Goal: Information Seeking & Learning: Learn about a topic

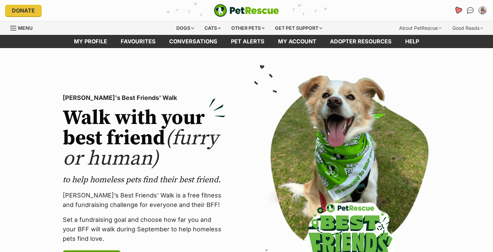
click at [459, 9] on icon "Favourites" at bounding box center [458, 10] width 8 height 8
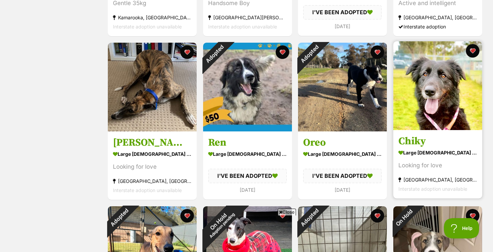
click at [454, 91] on img at bounding box center [437, 85] width 89 height 89
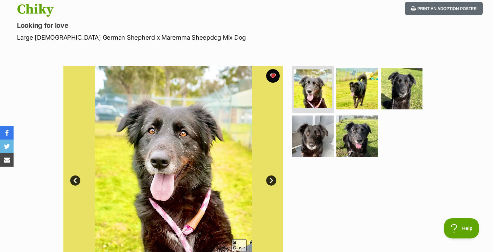
scroll to position [82, 0]
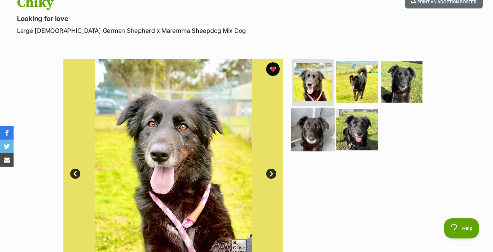
click at [315, 114] on img at bounding box center [313, 130] width 44 height 44
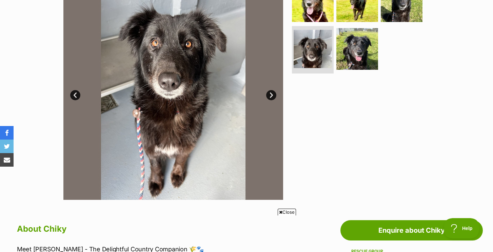
scroll to position [162, 0]
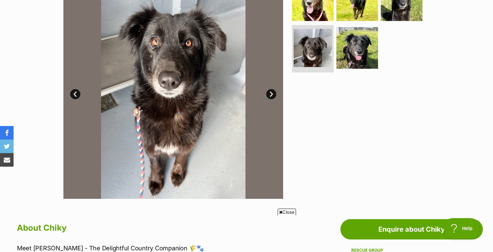
click at [268, 95] on link "Next" at bounding box center [271, 94] width 10 height 10
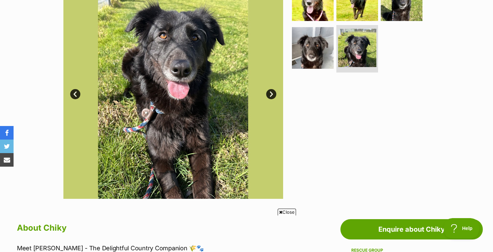
click at [268, 95] on link "Next" at bounding box center [271, 94] width 10 height 10
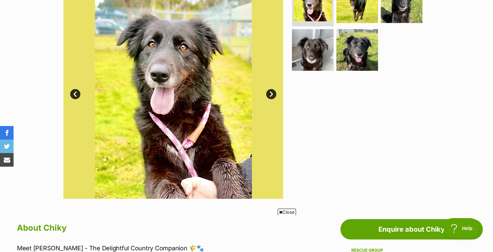
click at [268, 95] on link "Next" at bounding box center [271, 94] width 10 height 10
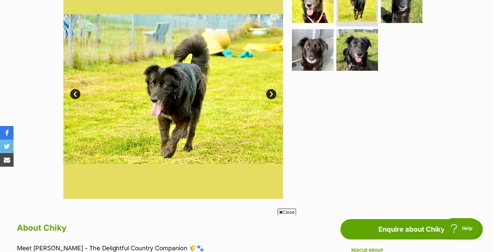
click at [268, 95] on link "Next" at bounding box center [271, 94] width 10 height 10
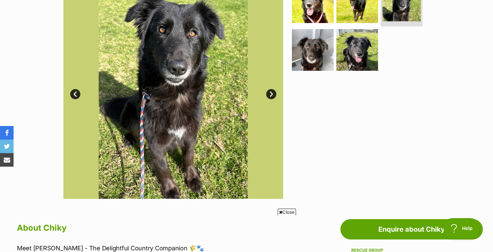
click at [268, 95] on link "Next" at bounding box center [271, 94] width 10 height 10
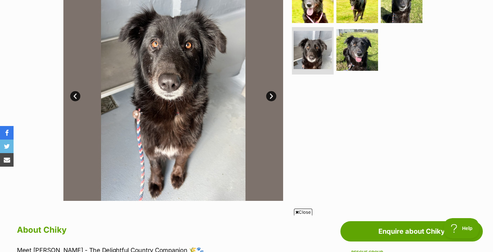
scroll to position [0, 0]
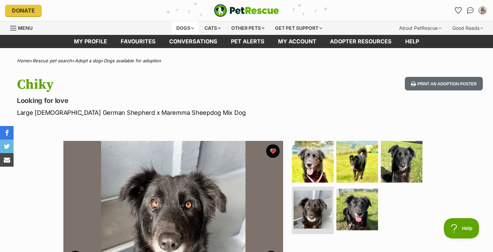
click at [180, 25] on div "Dogs" at bounding box center [184, 28] width 27 height 14
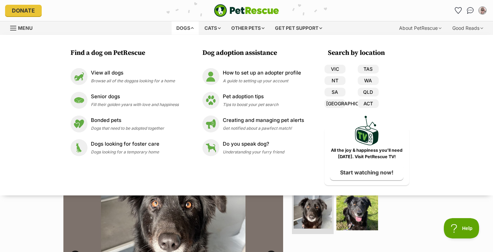
click at [401, 215] on ul at bounding box center [359, 189] width 139 height 96
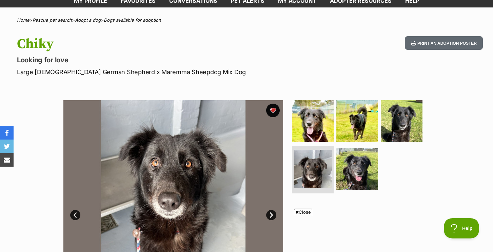
scroll to position [70, 0]
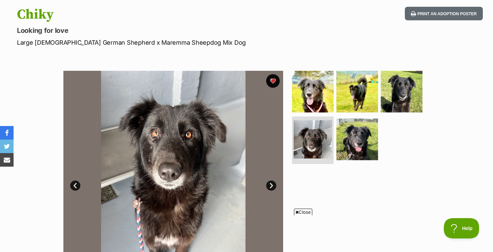
click at [153, 121] on img at bounding box center [173, 181] width 220 height 220
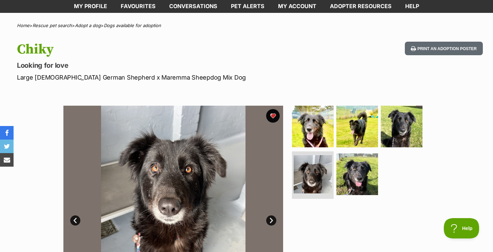
scroll to position [0, 0]
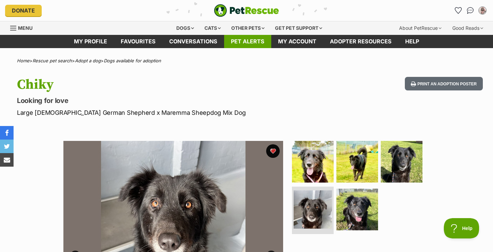
click at [255, 44] on link "Pet alerts" at bounding box center [247, 41] width 47 height 13
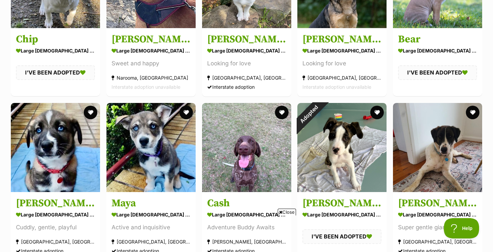
scroll to position [216, 0]
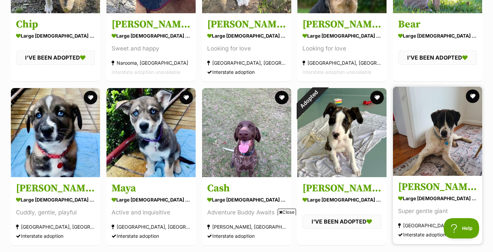
click at [408, 132] on img at bounding box center [437, 131] width 89 height 89
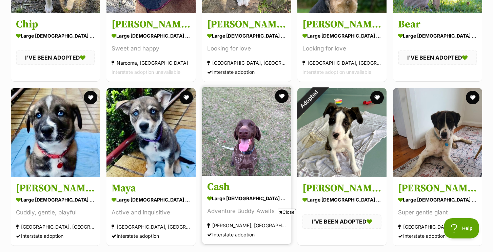
scroll to position [221, 0]
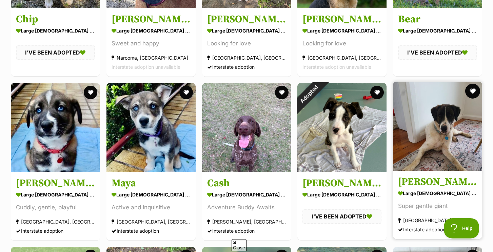
click at [471, 86] on button "favourite" at bounding box center [472, 91] width 15 height 15
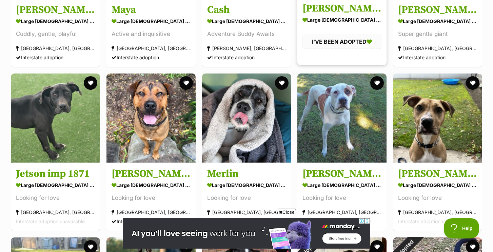
scroll to position [397, 0]
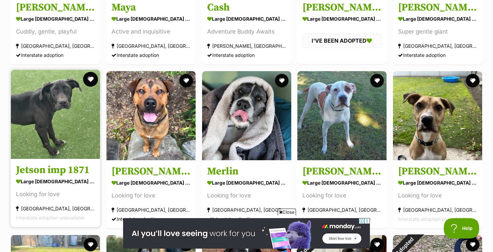
click at [96, 80] on button "favourite" at bounding box center [90, 79] width 15 height 15
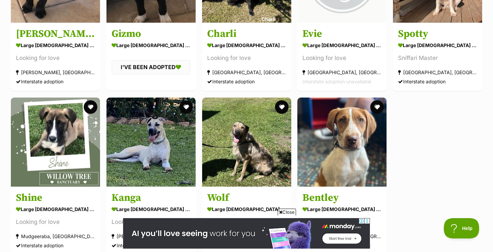
scroll to position [1032, 0]
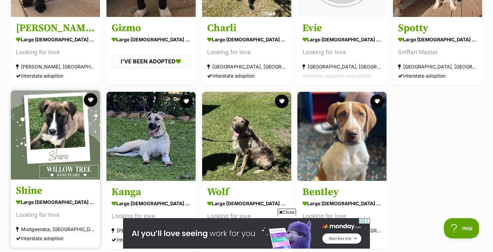
click at [79, 148] on img at bounding box center [55, 134] width 89 height 89
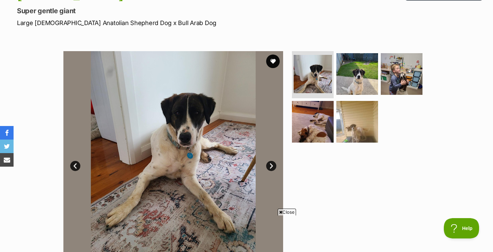
click at [269, 165] on link "Next" at bounding box center [271, 166] width 10 height 10
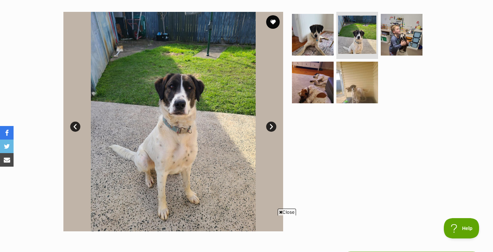
scroll to position [129, 0]
click at [272, 127] on link "Next" at bounding box center [271, 126] width 10 height 10
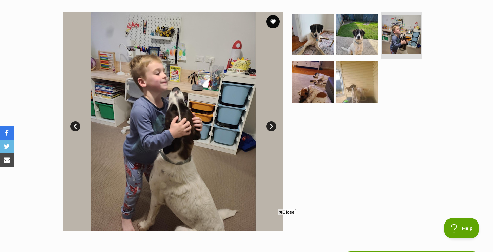
click at [272, 127] on link "Next" at bounding box center [271, 126] width 10 height 10
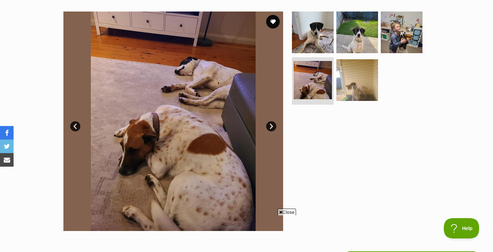
click at [272, 127] on link "Next" at bounding box center [271, 126] width 10 height 10
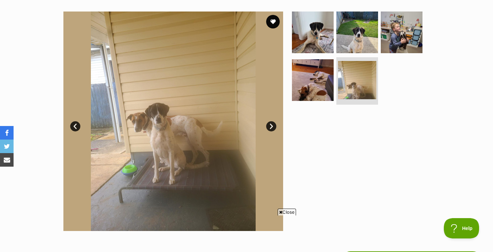
click at [272, 127] on link "Next" at bounding box center [271, 126] width 10 height 10
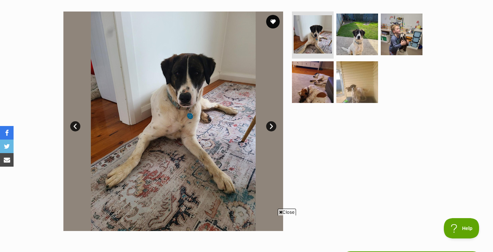
click at [272, 127] on link "Next" at bounding box center [271, 126] width 10 height 10
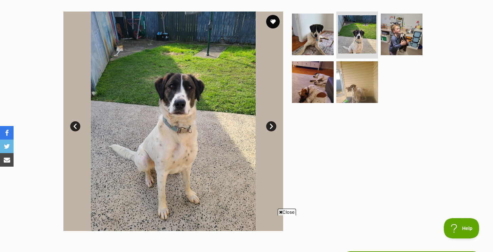
click at [272, 127] on link "Next" at bounding box center [271, 126] width 10 height 10
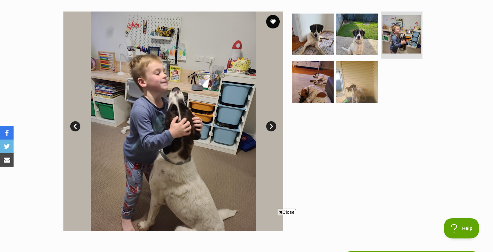
click at [272, 127] on link "Next" at bounding box center [271, 126] width 10 height 10
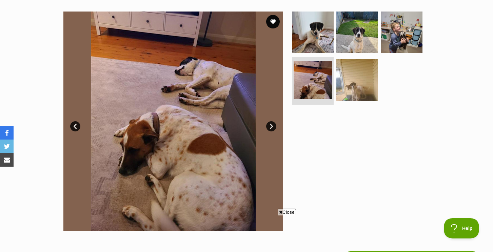
click at [272, 127] on link "Next" at bounding box center [271, 126] width 10 height 10
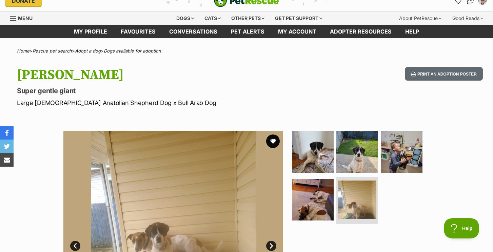
scroll to position [0, 0]
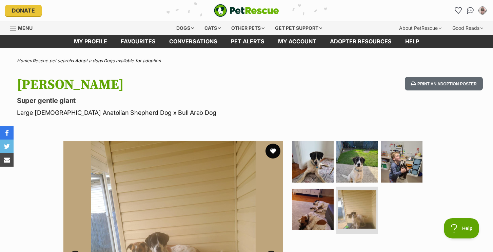
click at [273, 151] on button "favourite" at bounding box center [272, 151] width 15 height 15
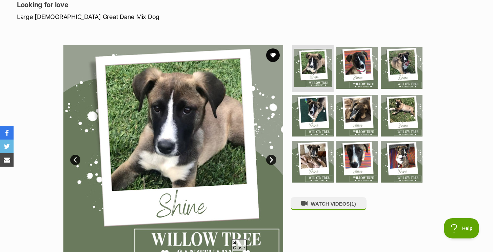
click at [272, 161] on link "Next" at bounding box center [271, 160] width 10 height 10
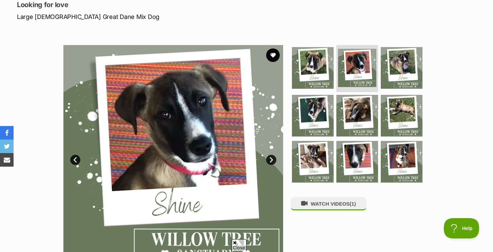
click at [272, 161] on link "Next" at bounding box center [271, 160] width 10 height 10
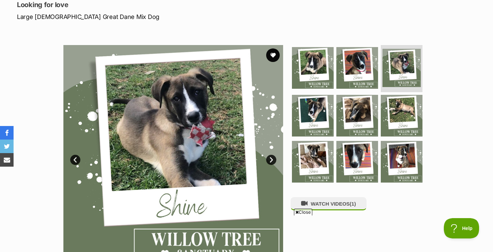
click at [272, 161] on link "Next" at bounding box center [271, 160] width 10 height 10
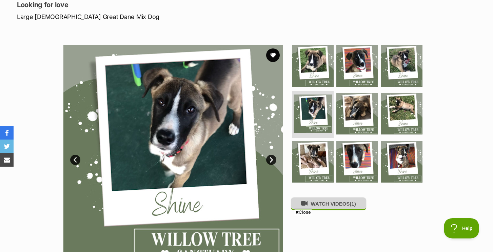
click at [317, 208] on button "WATCH VIDEOS (1)" at bounding box center [328, 203] width 76 height 13
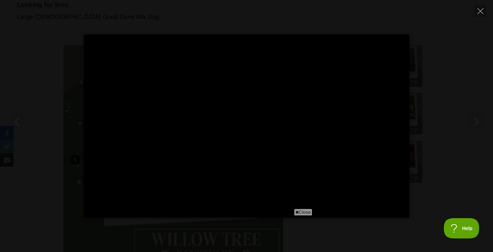
click at [305, 214] on span "Close" at bounding box center [303, 212] width 18 height 7
click at [479, 10] on icon "Close" at bounding box center [480, 11] width 6 height 6
type input "10.86"
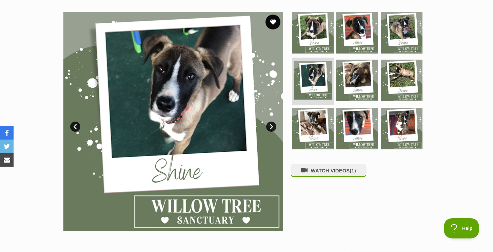
click at [273, 22] on button "favourite" at bounding box center [272, 22] width 15 height 15
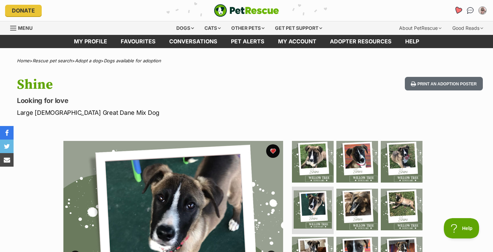
click at [455, 10] on icon "Favourites" at bounding box center [458, 10] width 8 height 8
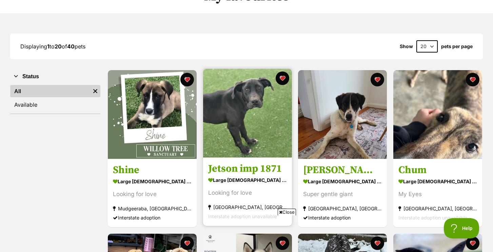
scroll to position [81, 0]
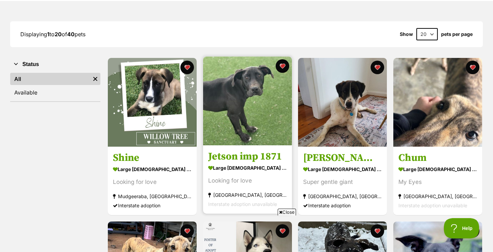
click at [271, 118] on img at bounding box center [247, 101] width 89 height 89
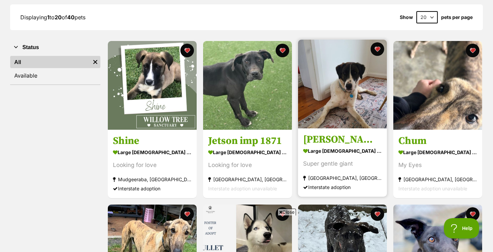
scroll to position [108, 0]
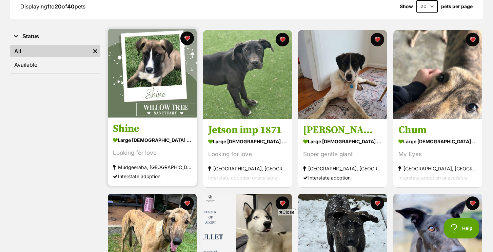
click at [144, 95] on img at bounding box center [152, 73] width 89 height 89
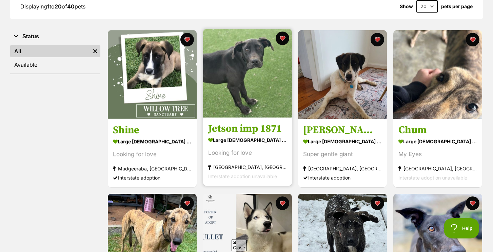
scroll to position [0, 0]
click at [231, 84] on img at bounding box center [247, 73] width 89 height 89
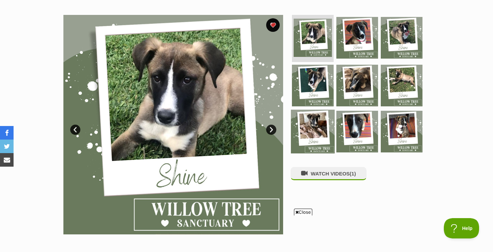
scroll to position [127, 0]
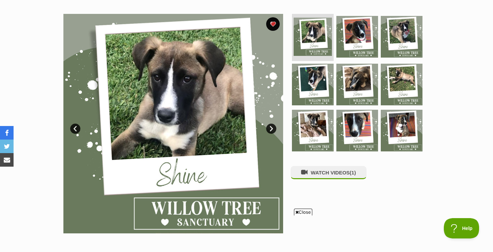
click at [308, 212] on span "Close" at bounding box center [303, 212] width 18 height 7
click at [403, 89] on img at bounding box center [401, 85] width 44 height 44
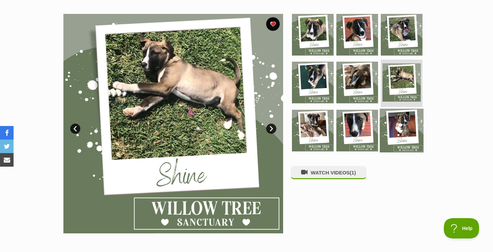
click at [394, 146] on img at bounding box center [401, 131] width 44 height 44
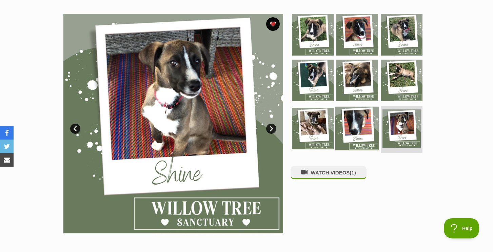
click at [342, 124] on img at bounding box center [357, 129] width 44 height 44
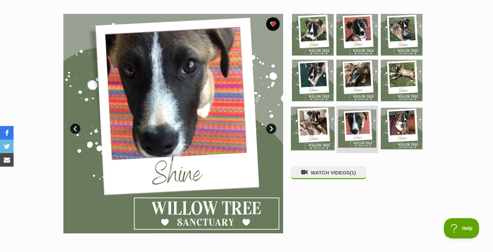
click at [316, 123] on img at bounding box center [313, 129] width 44 height 44
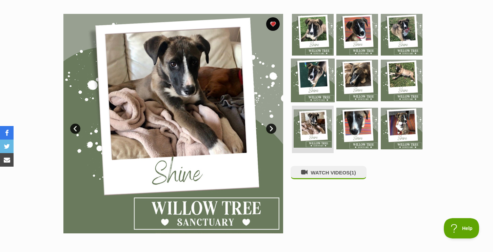
click at [327, 73] on img at bounding box center [313, 81] width 44 height 44
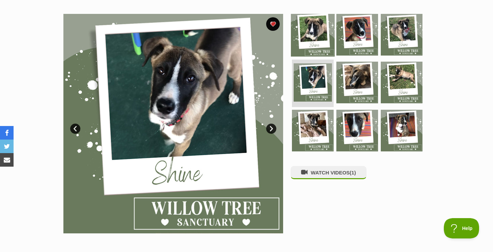
click at [328, 33] on img at bounding box center [313, 35] width 44 height 44
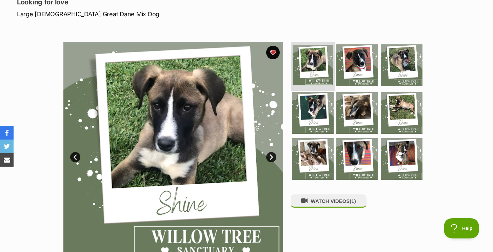
scroll to position [99, 0]
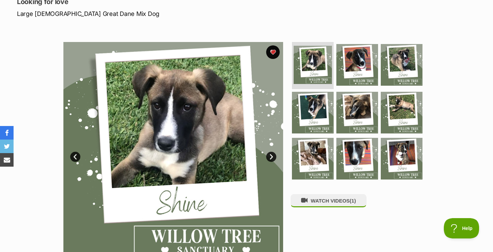
click at [273, 154] on link "Next" at bounding box center [271, 157] width 10 height 10
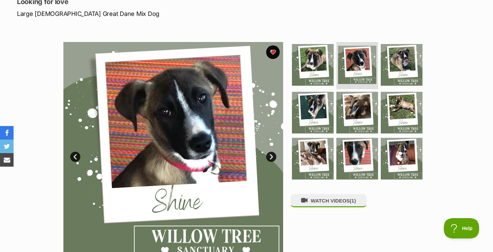
click at [273, 154] on link "Next" at bounding box center [271, 157] width 10 height 10
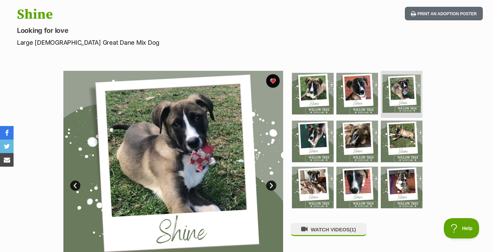
scroll to position [72, 0]
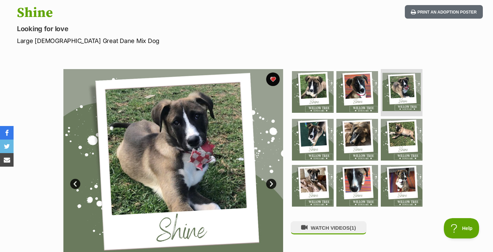
click at [157, 36] on p "Large [DEMOGRAPHIC_DATA] Great Dane Mix Dog" at bounding box center [158, 40] width 283 height 9
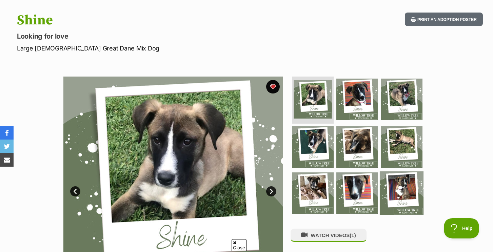
click at [394, 177] on img at bounding box center [401, 193] width 44 height 44
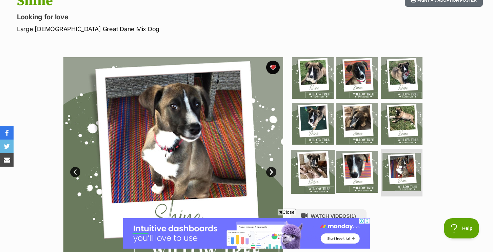
scroll to position [90, 0]
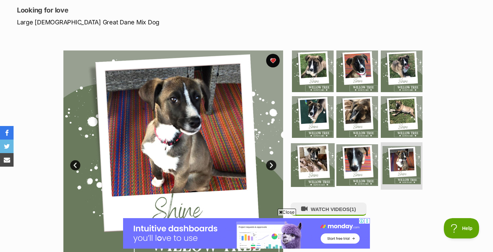
click at [308, 163] on img at bounding box center [313, 165] width 44 height 44
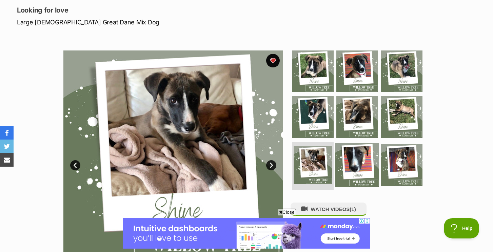
click at [343, 162] on img at bounding box center [357, 165] width 44 height 44
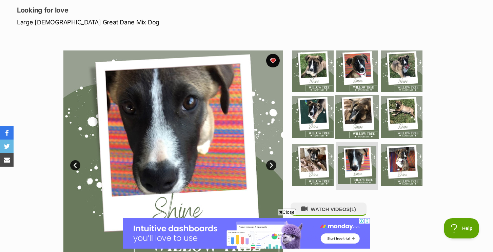
click at [348, 130] on img at bounding box center [357, 117] width 44 height 44
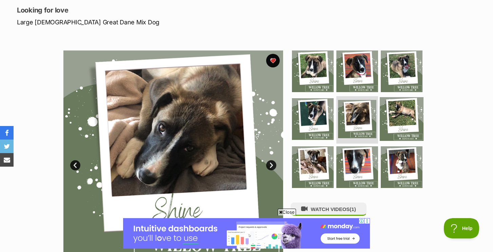
click at [393, 114] on img at bounding box center [401, 119] width 44 height 44
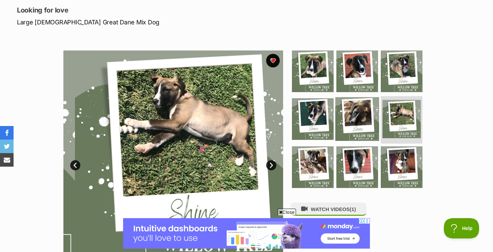
click at [347, 105] on img at bounding box center [357, 119] width 44 height 44
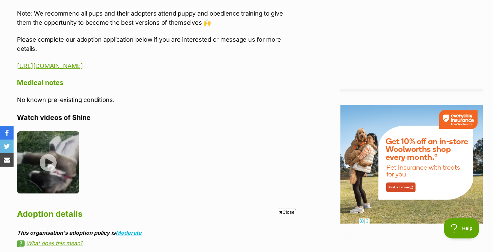
scroll to position [0, 0]
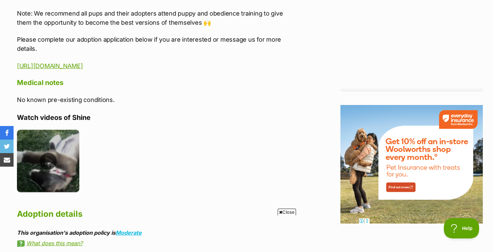
click at [68, 158] on img at bounding box center [48, 161] width 62 height 62
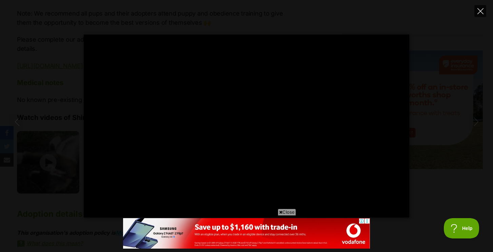
click at [479, 9] on icon "Close" at bounding box center [480, 11] width 6 height 6
type input "96.61"
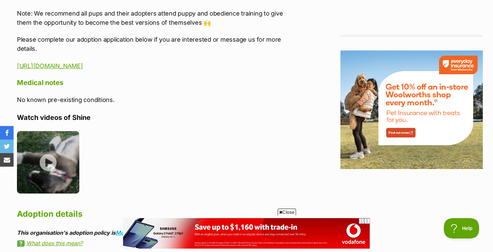
scroll to position [756, 0]
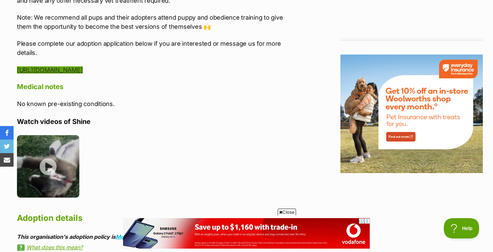
click at [83, 70] on link "https://willowtreesanctuary.com.au/domestic-animal-application/" at bounding box center [50, 69] width 66 height 7
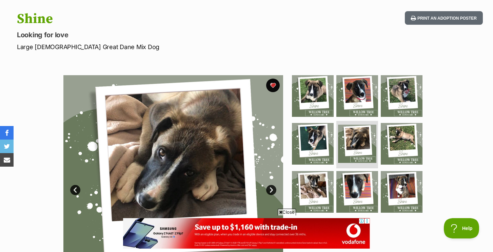
scroll to position [66, 0]
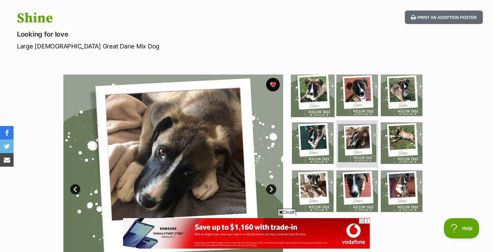
click at [307, 100] on img at bounding box center [313, 95] width 44 height 44
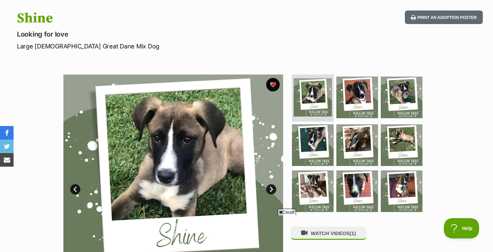
scroll to position [0, 0]
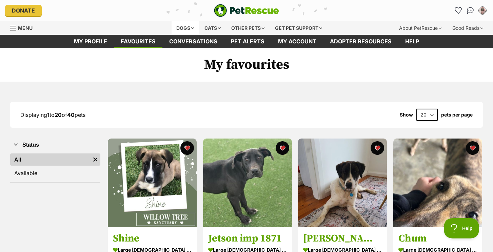
click at [174, 30] on div "Dogs" at bounding box center [184, 28] width 27 height 14
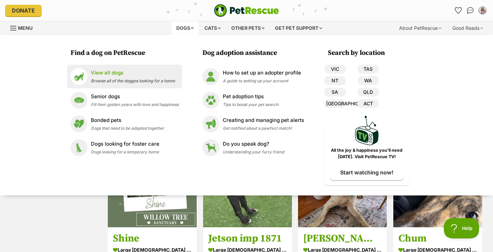
click at [131, 75] on p "View all dogs" at bounding box center [133, 73] width 84 height 8
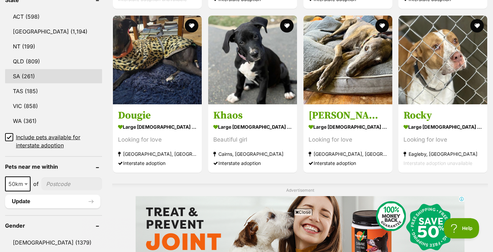
scroll to position [370, 0]
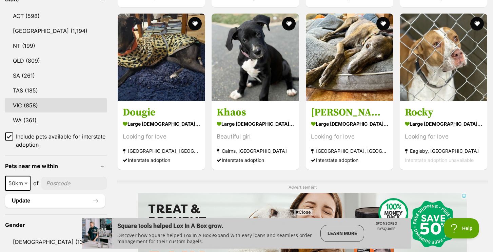
click at [35, 99] on link "VIC (858)" at bounding box center [56, 105] width 102 height 14
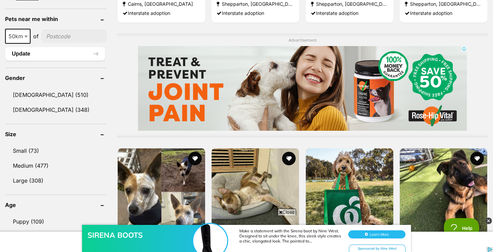
scroll to position [520, 0]
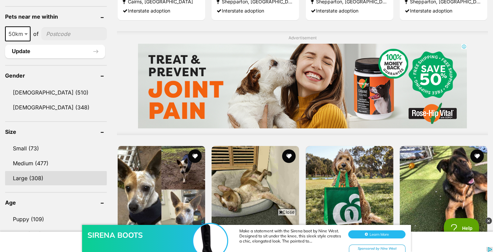
click at [61, 174] on link "Large (308)" at bounding box center [56, 178] width 102 height 14
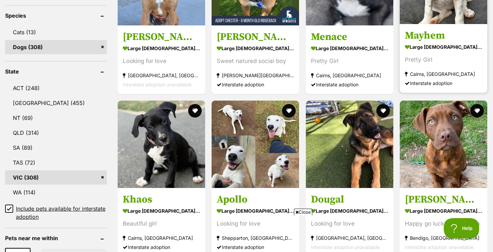
scroll to position [284, 0]
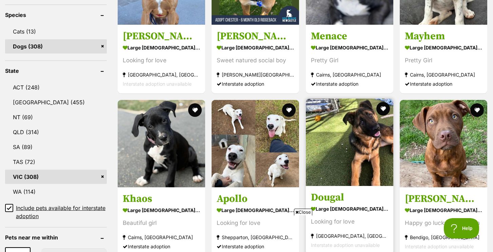
click at [333, 137] on img at bounding box center [349, 142] width 87 height 87
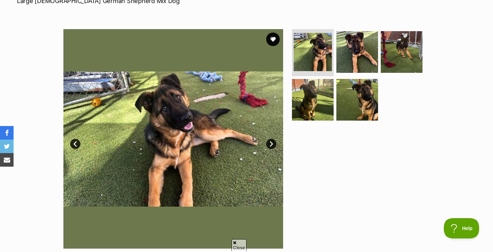
scroll to position [119, 0]
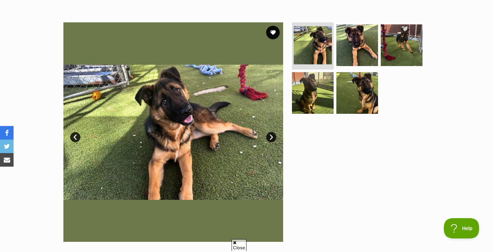
click at [269, 138] on link "Next" at bounding box center [271, 137] width 10 height 10
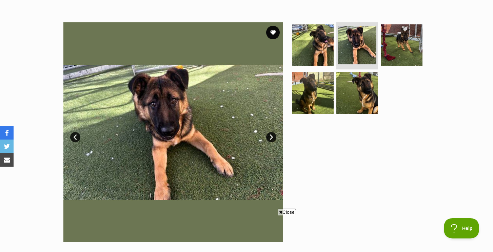
scroll to position [0, 0]
click at [269, 138] on link "Next" at bounding box center [271, 137] width 10 height 10
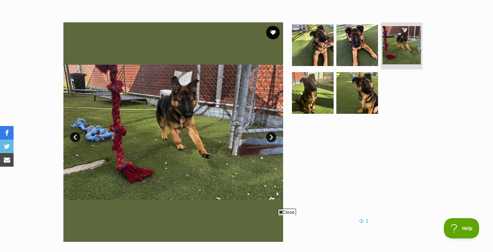
scroll to position [121, 0]
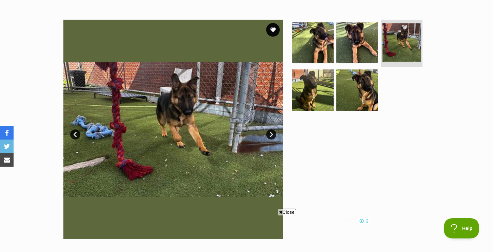
click at [271, 130] on link "Next" at bounding box center [271, 134] width 10 height 10
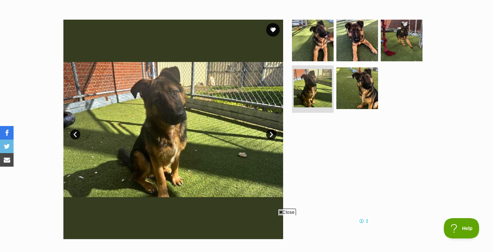
click at [271, 130] on link "Next" at bounding box center [271, 134] width 10 height 10
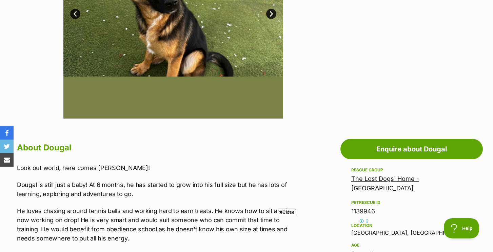
scroll to position [250, 0]
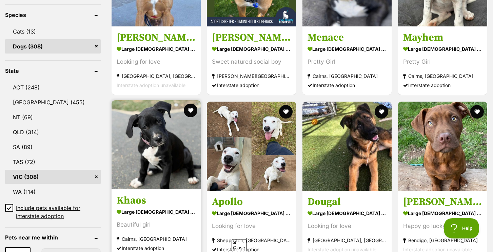
click at [147, 161] on img at bounding box center [155, 144] width 89 height 89
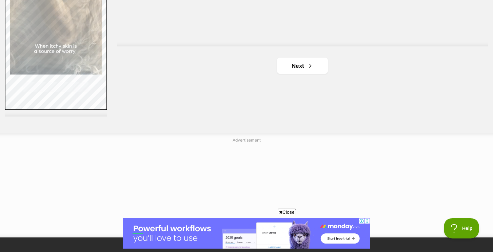
scroll to position [1293, 0]
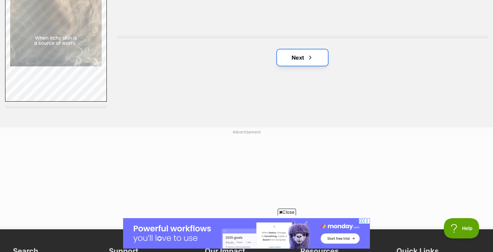
click at [299, 61] on link "Next" at bounding box center [302, 57] width 51 height 16
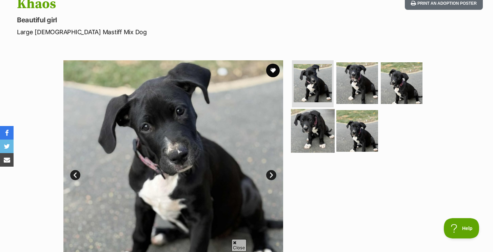
click at [325, 132] on img at bounding box center [313, 131] width 44 height 44
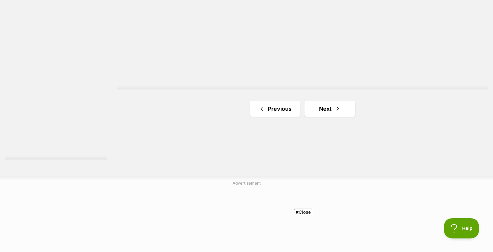
scroll to position [1244, 0]
click at [330, 107] on link "Next" at bounding box center [329, 107] width 51 height 16
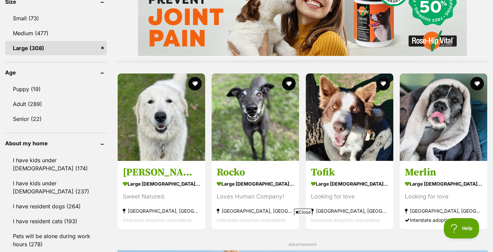
scroll to position [636, 0]
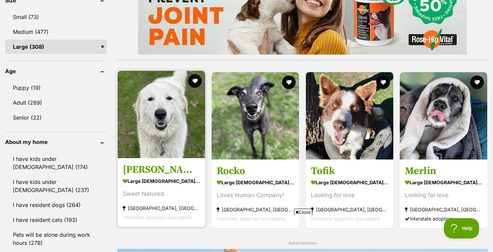
click at [174, 130] on img at bounding box center [161, 114] width 87 height 87
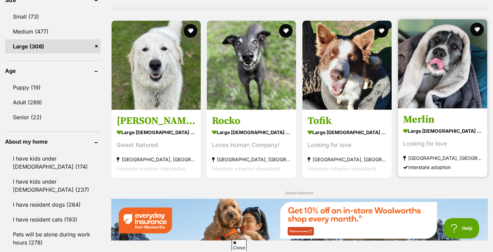
click at [420, 77] on img at bounding box center [442, 63] width 89 height 89
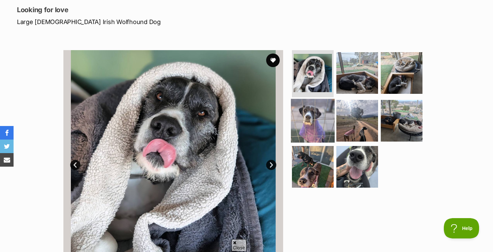
click at [311, 124] on img at bounding box center [313, 121] width 44 height 44
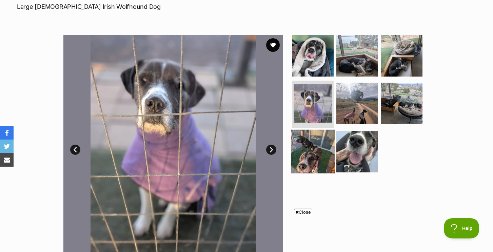
click at [309, 152] on img at bounding box center [313, 152] width 44 height 44
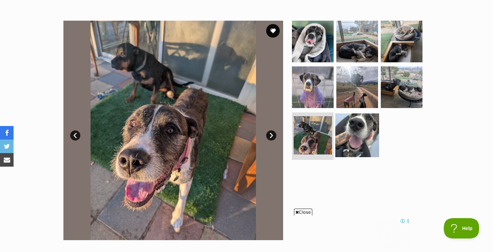
click at [353, 133] on img at bounding box center [357, 135] width 44 height 44
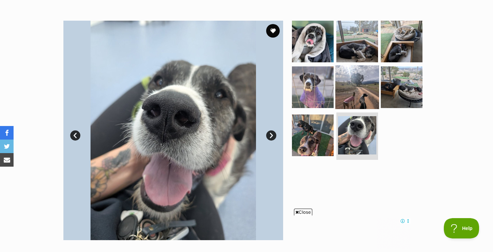
click at [370, 94] on img at bounding box center [357, 87] width 44 height 44
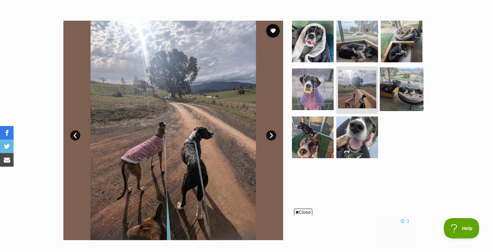
click at [394, 91] on img at bounding box center [401, 89] width 44 height 44
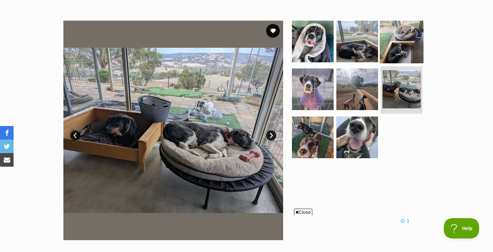
click at [395, 51] on img at bounding box center [401, 41] width 44 height 44
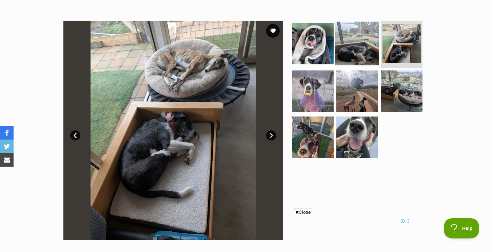
click at [359, 47] on img at bounding box center [357, 43] width 44 height 44
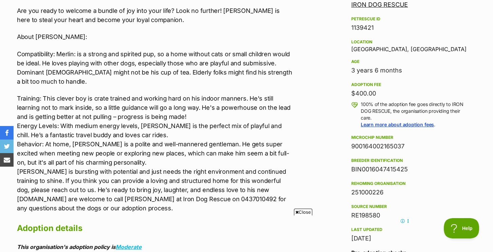
scroll to position [417, 0]
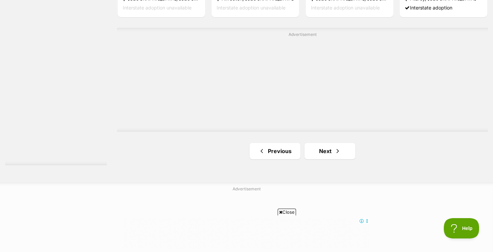
scroll to position [1245, 0]
click at [333, 141] on link "Next" at bounding box center [329, 148] width 51 height 16
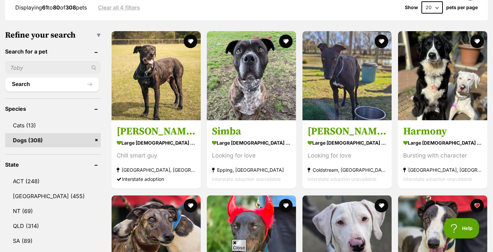
scroll to position [191, 0]
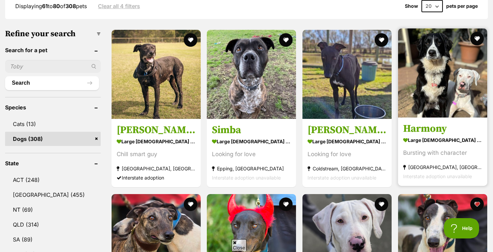
click at [447, 91] on img at bounding box center [442, 72] width 89 height 89
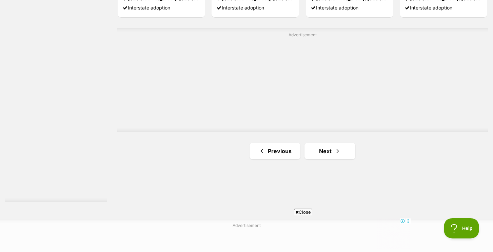
scroll to position [1209, 0]
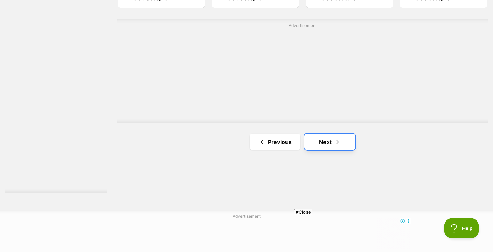
click at [322, 143] on link "Next" at bounding box center [329, 142] width 51 height 16
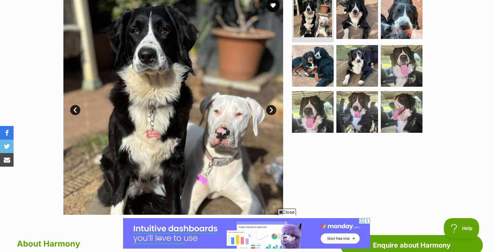
scroll to position [144, 0]
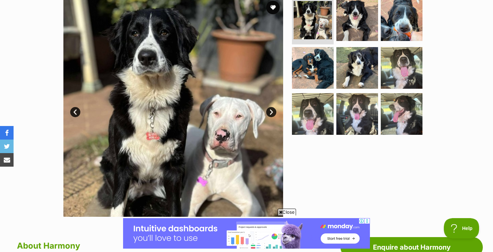
click at [268, 109] on link "Next" at bounding box center [271, 112] width 10 height 10
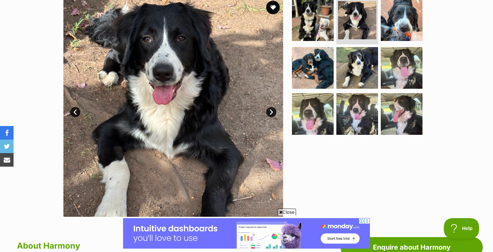
click at [268, 109] on link "Next" at bounding box center [271, 112] width 10 height 10
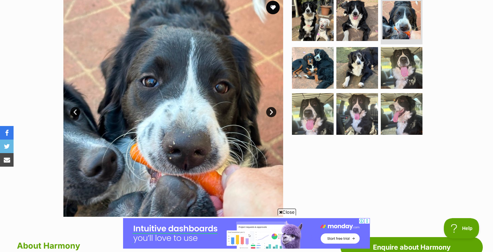
scroll to position [0, 0]
click at [268, 109] on link "Next" at bounding box center [271, 112] width 10 height 10
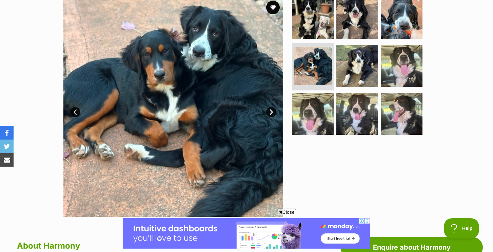
click at [268, 109] on link "Next" at bounding box center [271, 112] width 10 height 10
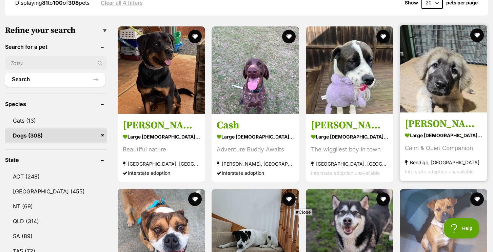
click at [441, 75] on img at bounding box center [442, 68] width 87 height 87
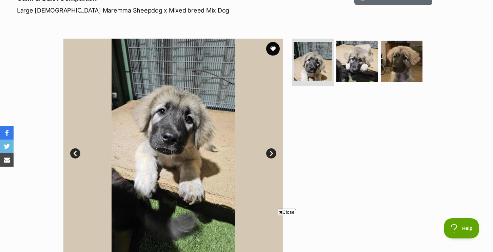
click at [271, 153] on link "Next" at bounding box center [271, 153] width 10 height 10
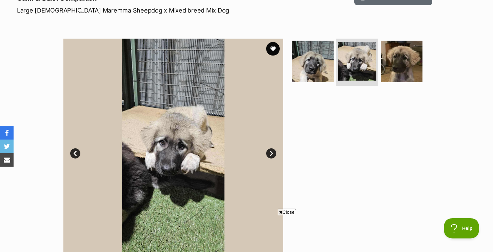
click at [271, 153] on link "Next" at bounding box center [271, 153] width 10 height 10
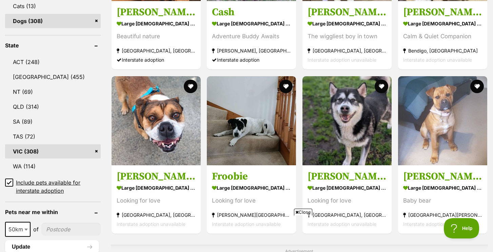
scroll to position [310, 0]
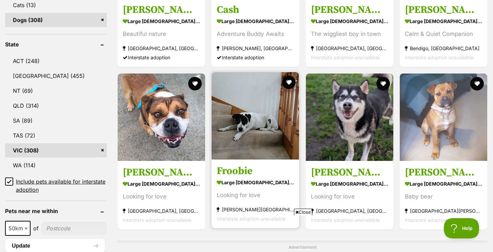
click at [267, 135] on img at bounding box center [254, 115] width 87 height 87
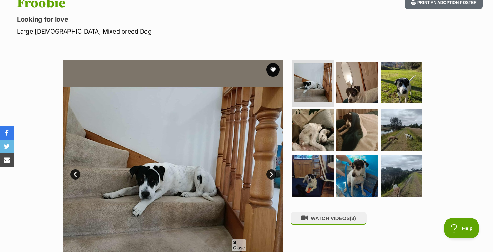
scroll to position [83, 0]
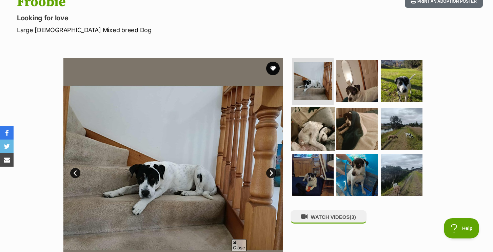
click at [310, 132] on img at bounding box center [313, 129] width 44 height 44
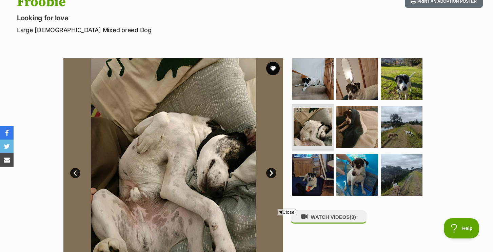
scroll to position [0, 0]
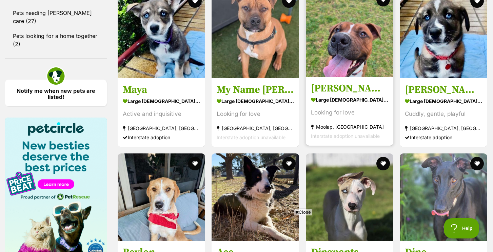
scroll to position [908, 0]
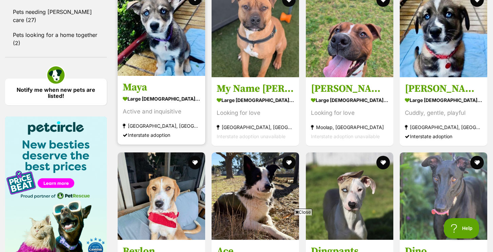
click at [154, 47] on img at bounding box center [161, 31] width 87 height 87
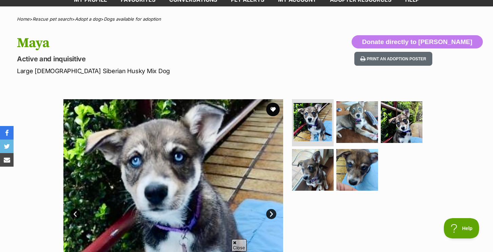
scroll to position [42, 0]
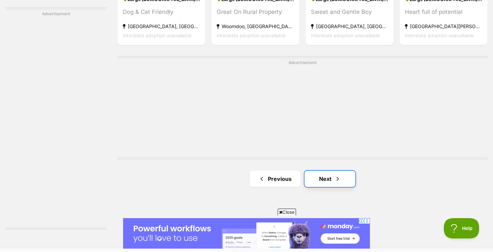
click at [323, 171] on link "Next" at bounding box center [329, 179] width 51 height 16
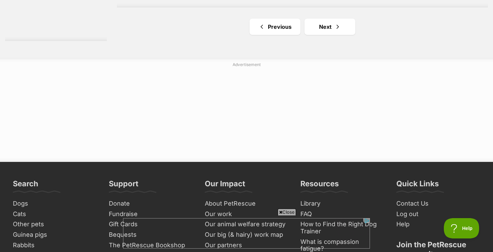
scroll to position [1381, 0]
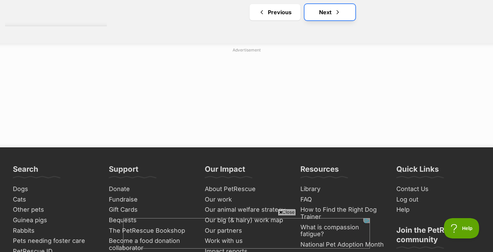
click at [320, 18] on link "Next" at bounding box center [329, 12] width 51 height 16
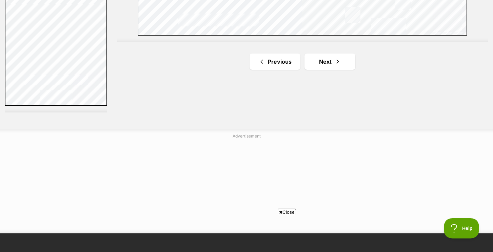
scroll to position [1295, 0]
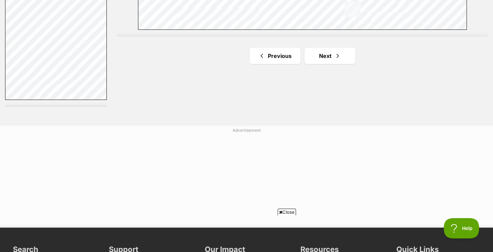
click at [319, 52] on link "Next" at bounding box center [329, 56] width 51 height 16
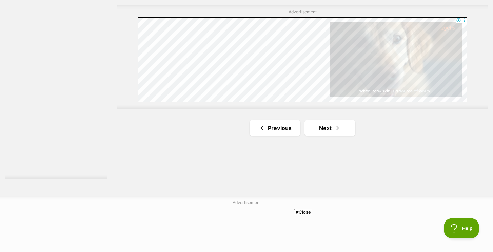
scroll to position [1265, 0]
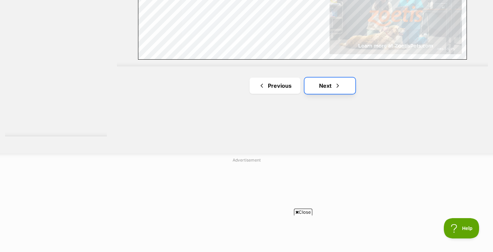
click at [332, 79] on link "Next" at bounding box center [329, 86] width 51 height 16
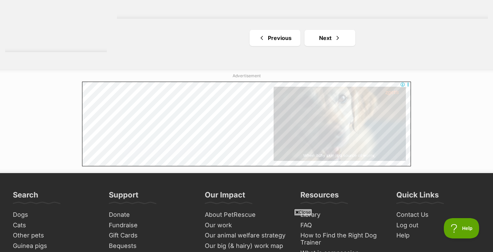
scroll to position [1307, 0]
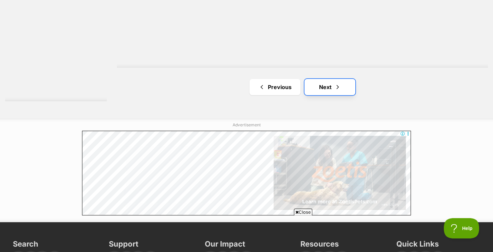
click at [333, 88] on link "Next" at bounding box center [329, 87] width 51 height 16
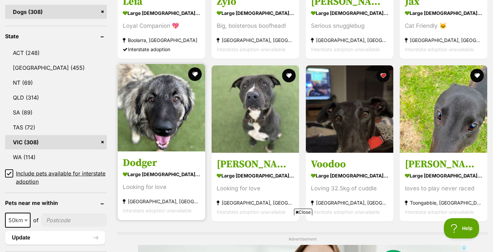
scroll to position [322, 0]
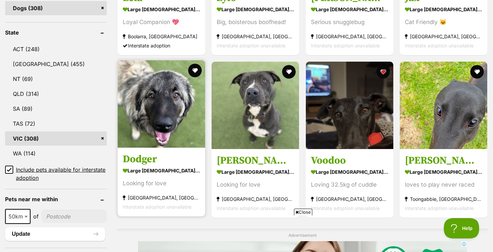
click at [180, 133] on img at bounding box center [161, 103] width 87 height 87
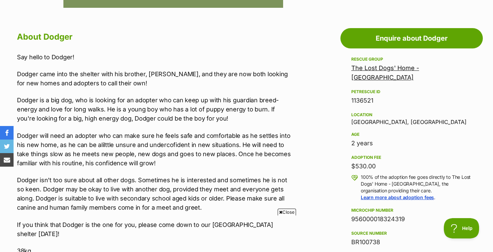
scroll to position [354, 0]
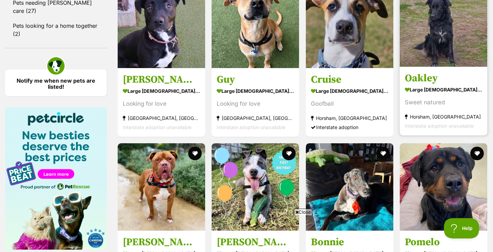
click at [428, 28] on img at bounding box center [442, 22] width 87 height 87
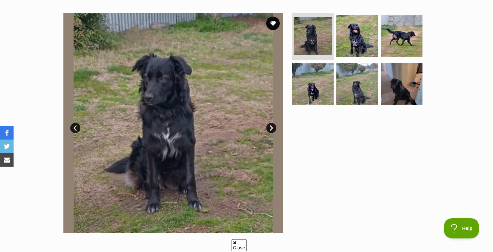
scroll to position [128, 0]
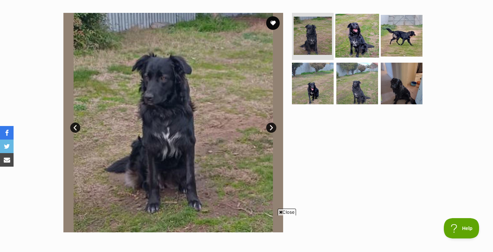
click at [357, 40] on img at bounding box center [357, 36] width 44 height 44
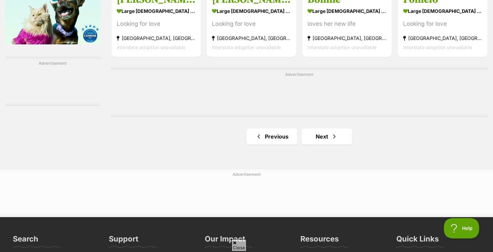
scroll to position [1116, 0]
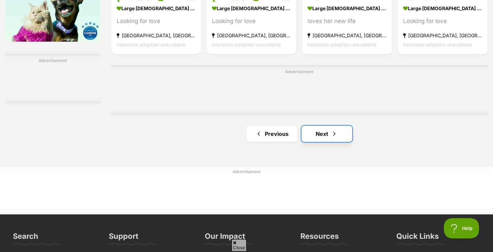
click at [321, 134] on link "Next" at bounding box center [326, 134] width 51 height 16
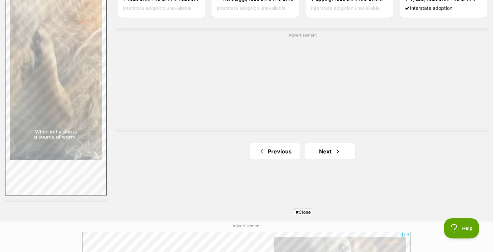
scroll to position [1199, 0]
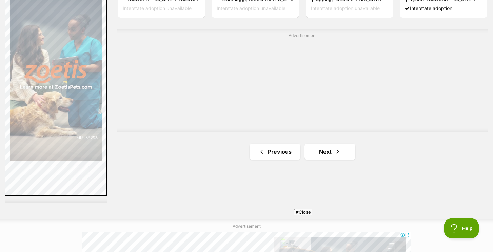
click at [343, 148] on link "Next" at bounding box center [329, 152] width 51 height 16
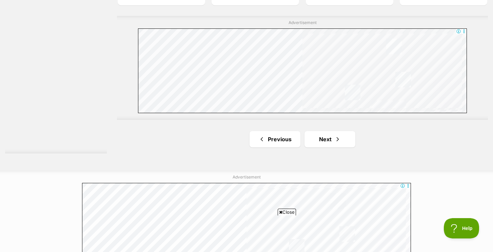
scroll to position [1255, 0]
click at [337, 139] on span "Next page" at bounding box center [337, 138] width 7 height 8
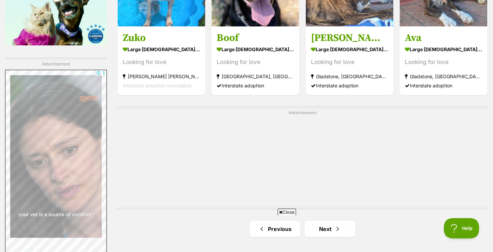
click at [349, 224] on html at bounding box center [246, 221] width 247 height 6
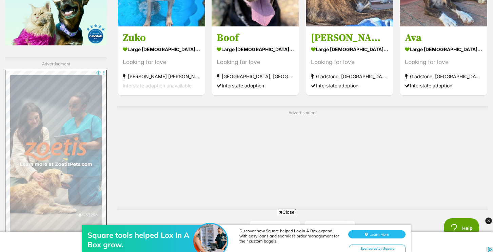
click at [336, 227] on div "Discover how Square helped Lox In A Box expand with easy loans and seamless ord…" at bounding box center [322, 238] width 177 height 27
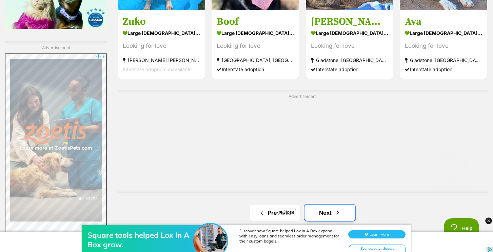
click at [330, 208] on link "Next" at bounding box center [329, 213] width 51 height 16
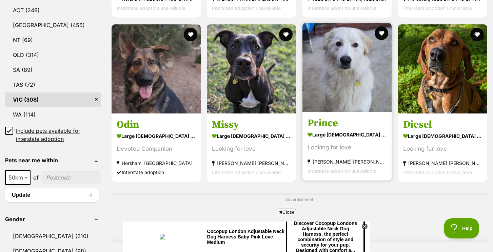
click at [369, 71] on img at bounding box center [346, 67] width 89 height 89
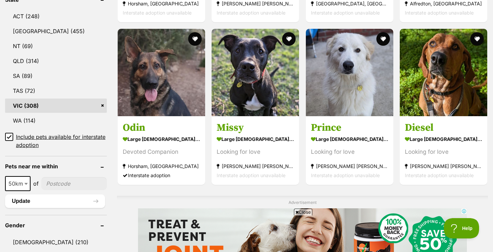
scroll to position [384, 0]
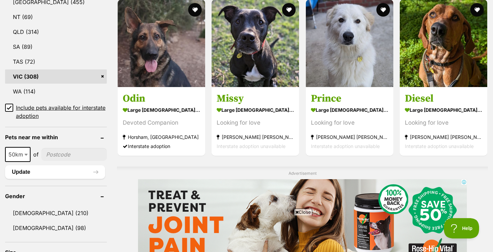
click at [78, 149] on input"] "postcode" at bounding box center [73, 154] width 65 height 13
type input"] "2640"
click at [24, 173] on button "Update" at bounding box center [55, 172] width 100 height 14
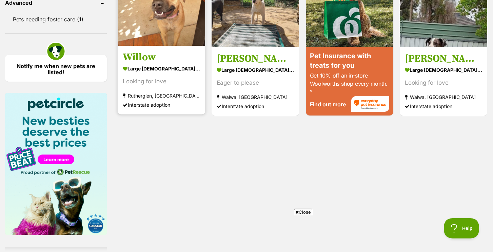
scroll to position [639, 0]
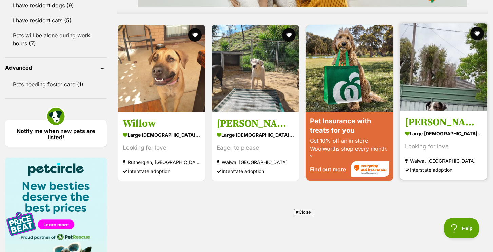
click at [422, 85] on img at bounding box center [442, 66] width 87 height 87
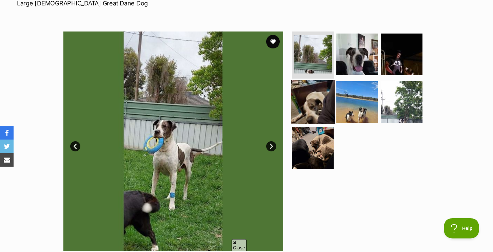
click at [309, 105] on img at bounding box center [313, 102] width 44 height 44
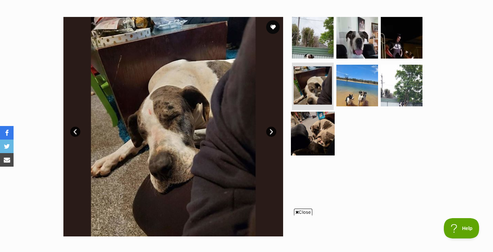
click at [302, 128] on img at bounding box center [313, 134] width 44 height 44
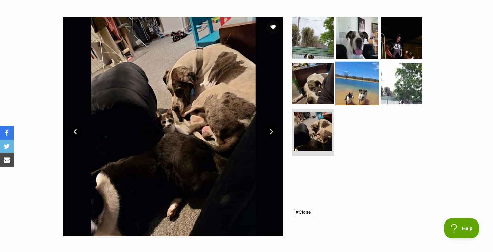
click at [354, 91] on img at bounding box center [357, 84] width 44 height 44
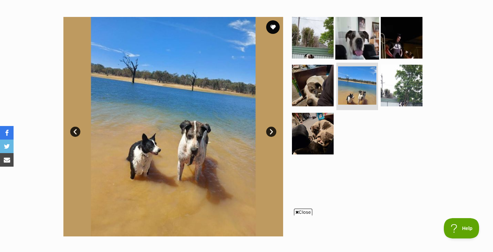
click at [353, 34] on img at bounding box center [357, 38] width 44 height 44
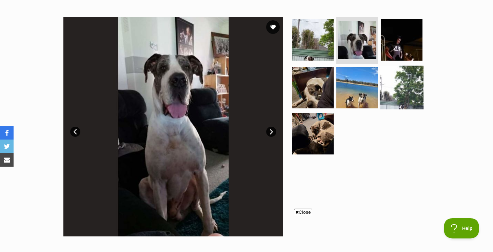
click at [392, 74] on img at bounding box center [401, 88] width 44 height 44
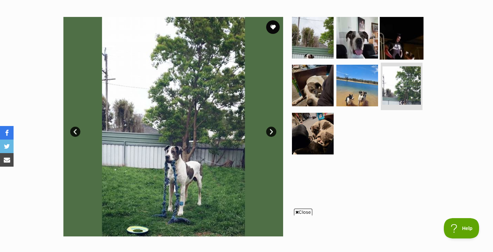
click at [392, 38] on img at bounding box center [401, 38] width 44 height 44
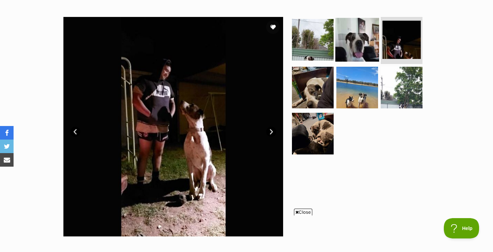
click at [339, 41] on img at bounding box center [357, 40] width 44 height 44
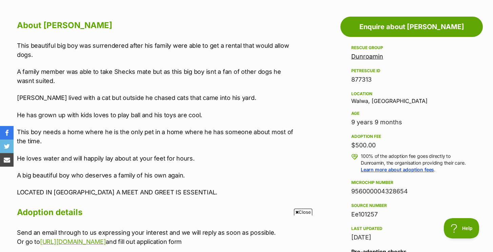
scroll to position [368, 0]
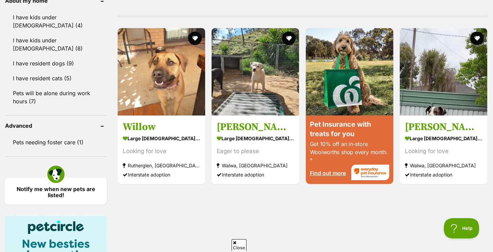
scroll to position [578, 0]
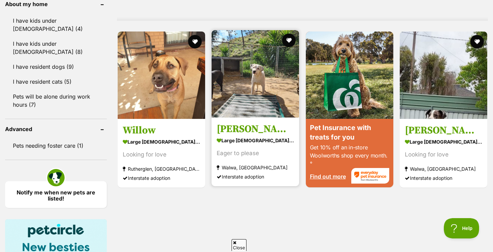
click at [223, 81] on img at bounding box center [254, 73] width 87 height 87
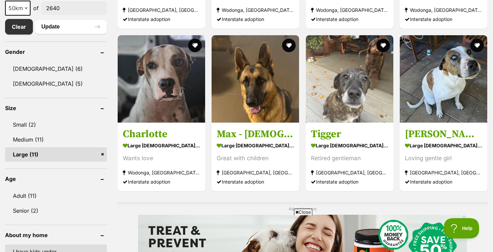
scroll to position [343, 0]
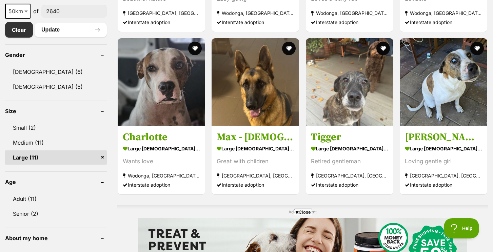
click at [20, 10] on span "50km" at bounding box center [18, 10] width 24 height 9
select select "100"
click at [49, 34] on button "Update" at bounding box center [71, 30] width 72 height 14
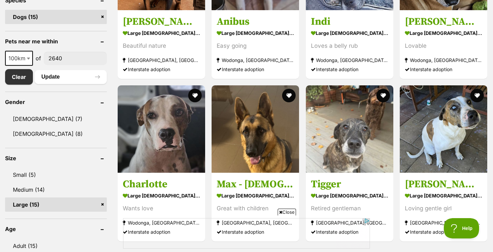
scroll to position [290, 0]
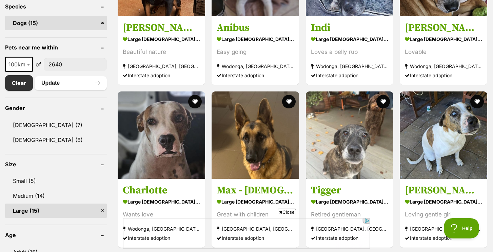
click at [24, 66] on span "100km" at bounding box center [19, 64] width 26 height 9
click at [29, 62] on span at bounding box center [29, 64] width 7 height 15
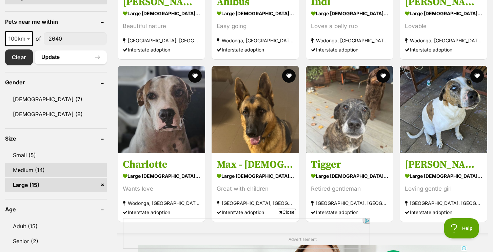
scroll to position [315, 0]
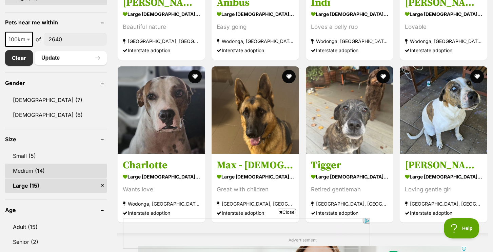
click at [40, 174] on link "Medium (14)" at bounding box center [56, 171] width 102 height 14
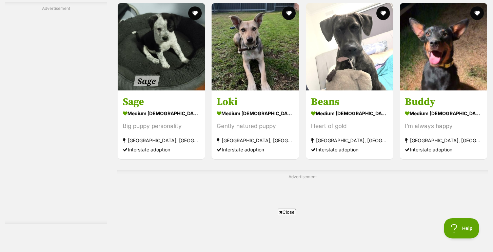
scroll to position [1057, 0]
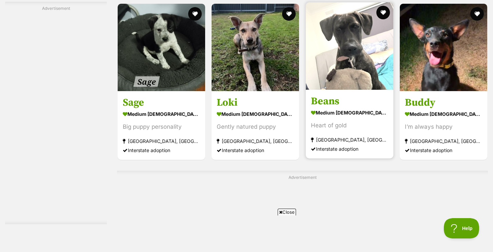
click at [371, 92] on article "Beans medium male Dog Heart of gold South Albury, NSW Interstate adoption" at bounding box center [349, 81] width 89 height 158
click at [344, 64] on img at bounding box center [349, 45] width 87 height 87
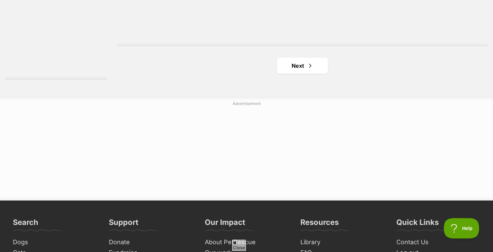
scroll to position [1286, 0]
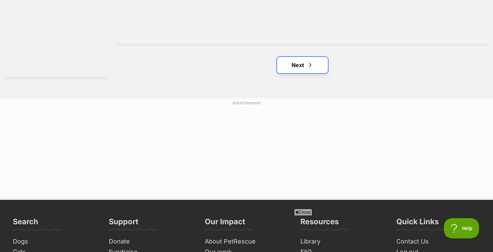
click at [305, 68] on link "Next" at bounding box center [302, 65] width 51 height 16
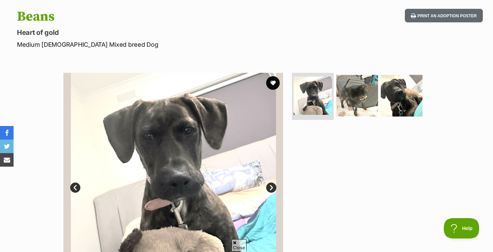
scroll to position [78, 0]
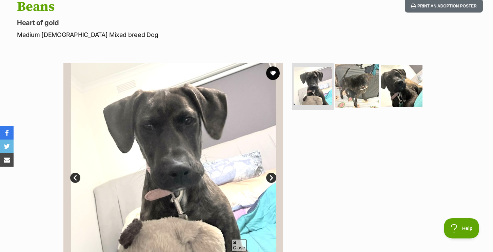
click at [359, 91] on img at bounding box center [357, 86] width 44 height 44
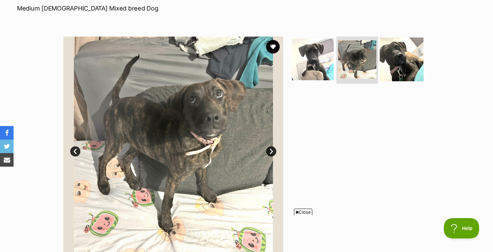
scroll to position [0, 0]
click at [399, 59] on img at bounding box center [401, 59] width 44 height 44
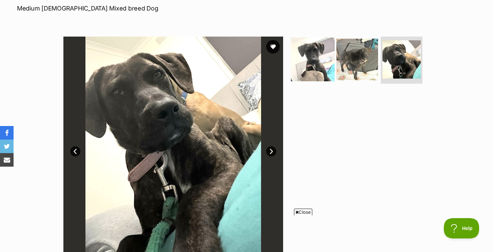
click at [324, 68] on img at bounding box center [313, 59] width 44 height 44
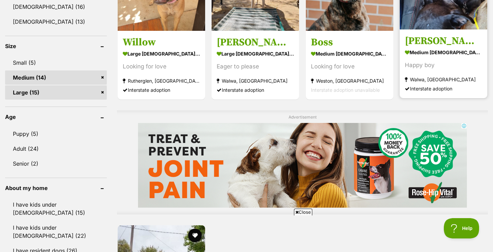
scroll to position [340, 0]
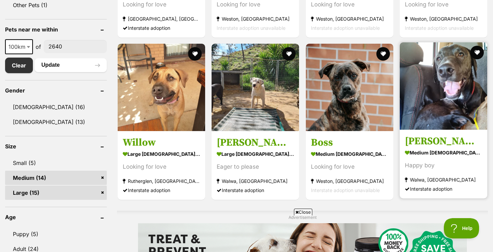
click at [441, 106] on img at bounding box center [442, 85] width 87 height 87
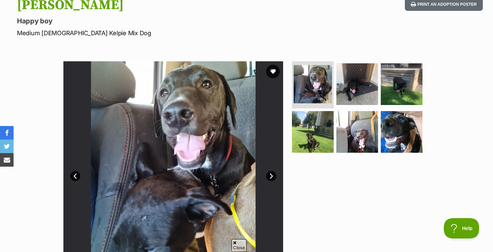
scroll to position [81, 0]
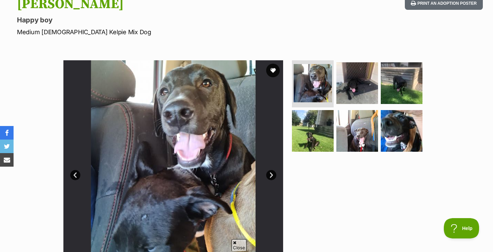
click at [268, 173] on link "Next" at bounding box center [271, 175] width 10 height 10
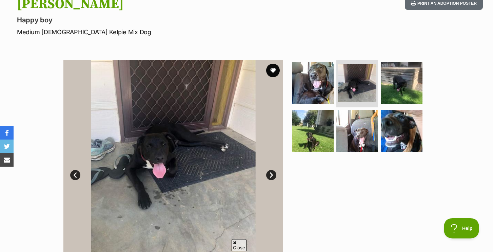
scroll to position [0, 0]
click at [268, 173] on link "Next" at bounding box center [271, 175] width 10 height 10
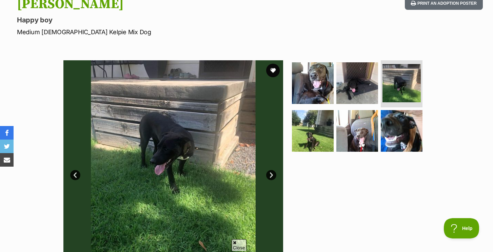
click at [268, 173] on link "Next" at bounding box center [271, 175] width 10 height 10
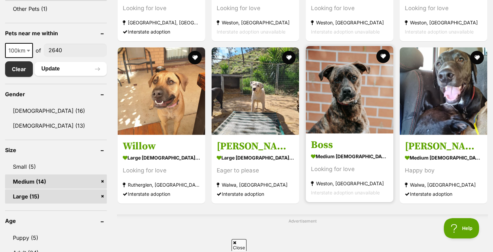
click at [332, 98] on img at bounding box center [349, 89] width 87 height 87
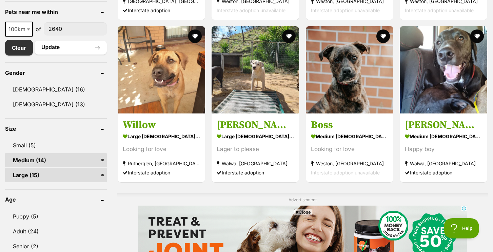
scroll to position [383, 0]
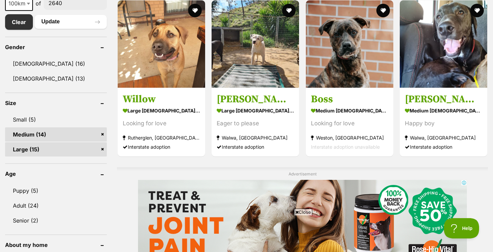
click at [93, 132] on link "Medium (14)" at bounding box center [56, 134] width 102 height 14
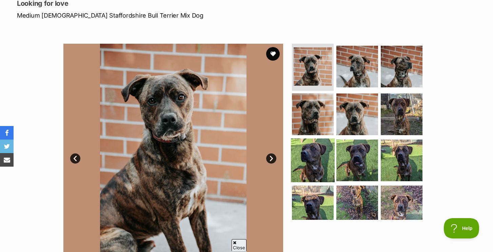
click at [323, 150] on img at bounding box center [313, 161] width 44 height 44
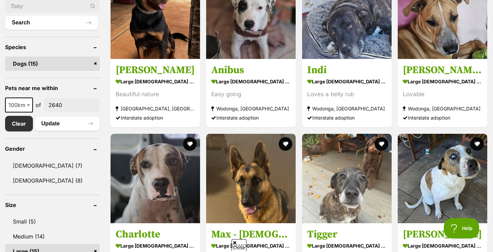
scroll to position [250, 0]
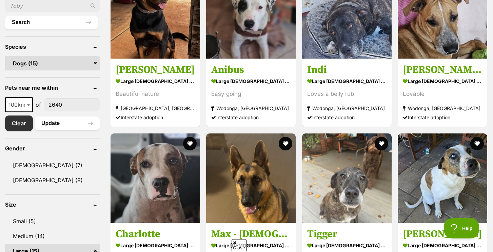
click at [26, 100] on span at bounding box center [29, 104] width 7 height 15
click at [22, 111] on span "100km" at bounding box center [19, 104] width 28 height 15
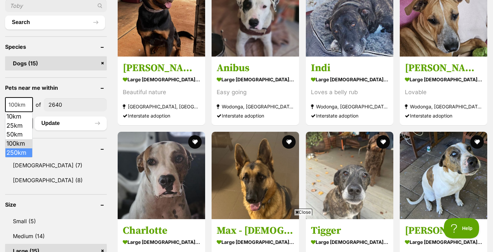
select select "250"
click at [57, 124] on button "Update" at bounding box center [71, 124] width 72 height 14
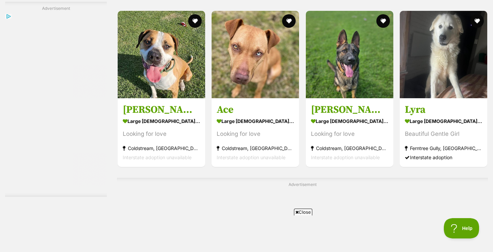
scroll to position [1057, 0]
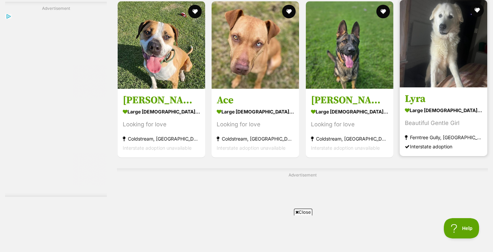
click at [422, 58] on img at bounding box center [442, 43] width 87 height 87
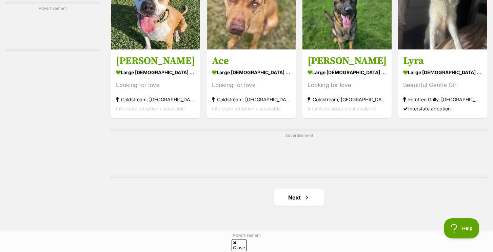
scroll to position [983, 0]
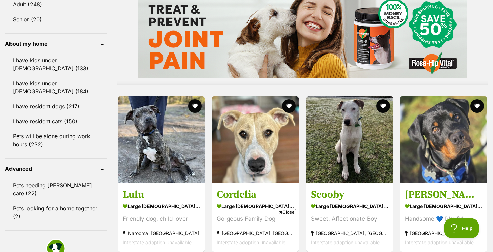
scroll to position [568, 0]
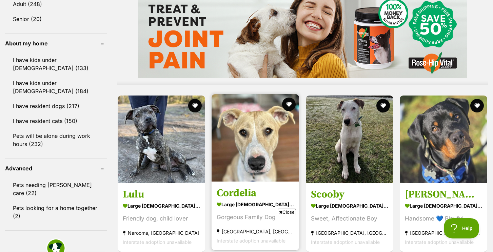
click at [270, 168] on img at bounding box center [254, 137] width 87 height 87
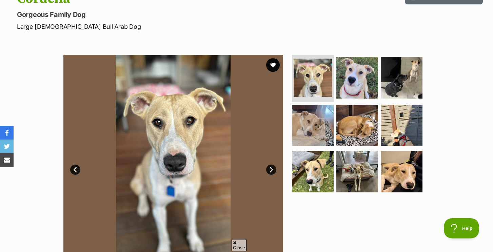
click at [267, 167] on link "Next" at bounding box center [271, 170] width 10 height 10
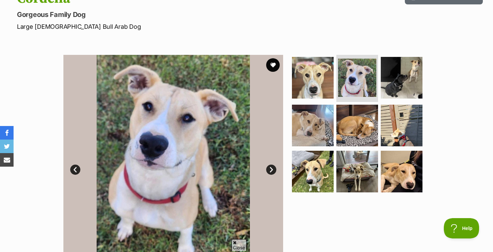
click at [267, 167] on link "Next" at bounding box center [271, 170] width 10 height 10
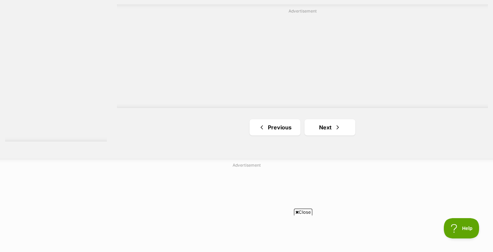
scroll to position [1229, 0]
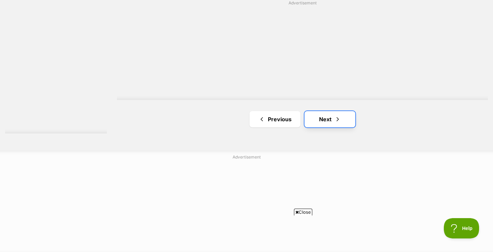
click at [321, 114] on link "Next" at bounding box center [329, 119] width 51 height 16
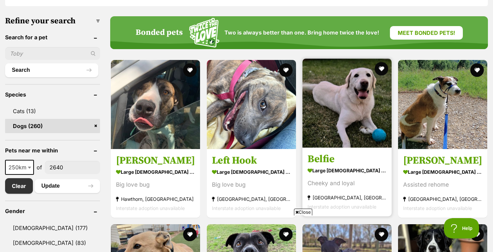
click at [363, 131] on img at bounding box center [346, 103] width 89 height 89
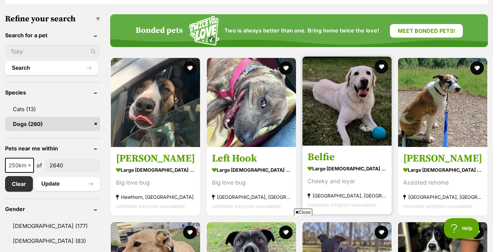
scroll to position [205, 0]
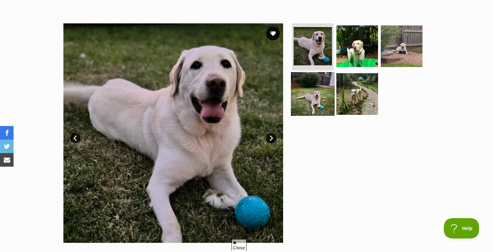
click at [319, 99] on img at bounding box center [313, 94] width 44 height 44
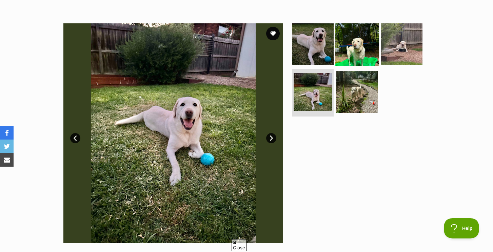
click at [341, 57] on img at bounding box center [357, 44] width 44 height 44
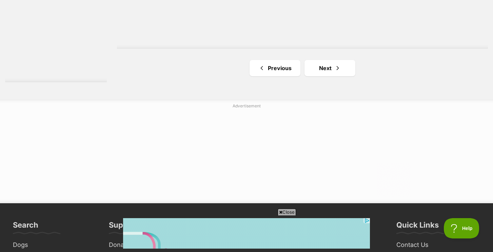
scroll to position [1336, 0]
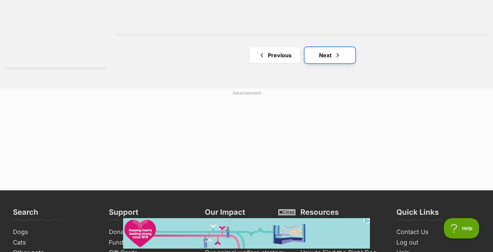
click at [328, 62] on link "Next" at bounding box center [329, 55] width 51 height 16
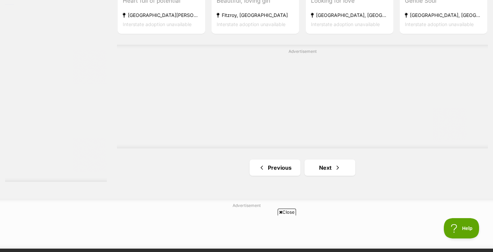
scroll to position [1195, 0]
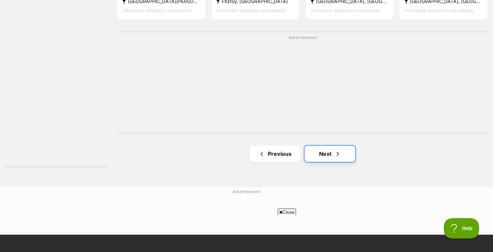
click at [322, 150] on link "Next" at bounding box center [329, 154] width 51 height 16
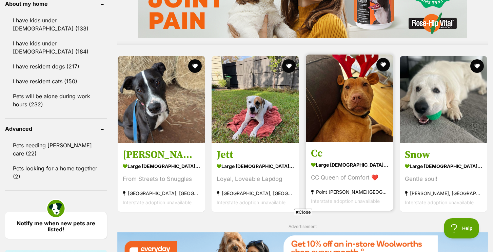
scroll to position [612, 0]
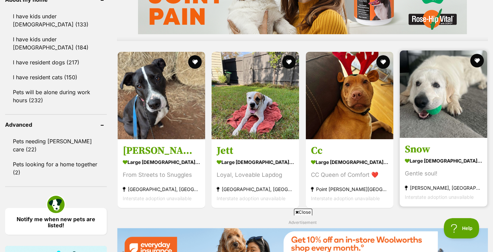
click at [414, 113] on img at bounding box center [442, 93] width 87 height 87
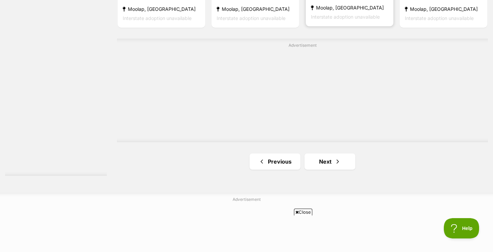
scroll to position [1190, 0]
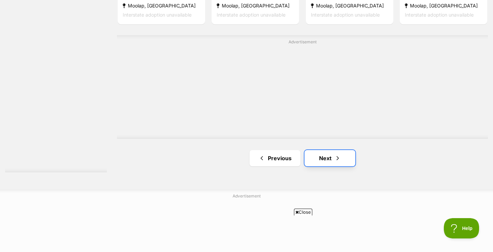
click at [325, 157] on link "Next" at bounding box center [329, 158] width 51 height 16
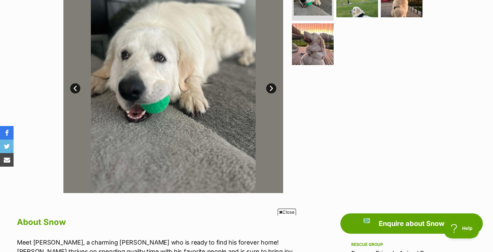
scroll to position [95, 0]
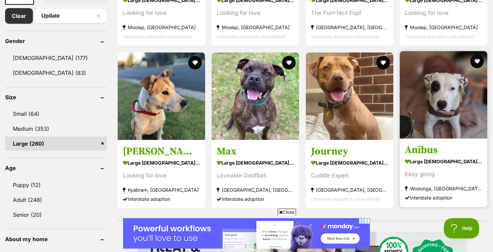
click at [409, 109] on img at bounding box center [442, 94] width 87 height 87
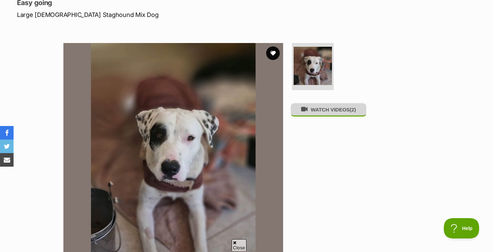
scroll to position [101, 0]
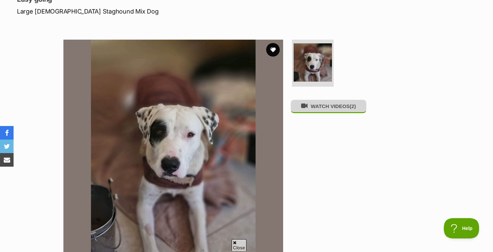
click at [301, 105] on button "WATCH VIDEOS (2)" at bounding box center [328, 106] width 76 height 13
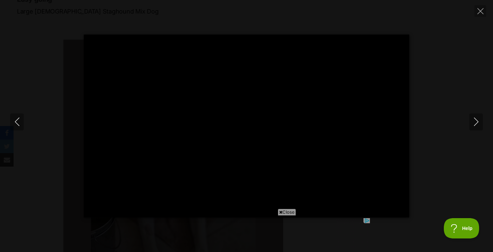
scroll to position [0, 0]
click at [281, 209] on span "Close" at bounding box center [286, 212] width 18 height 7
type input "100"
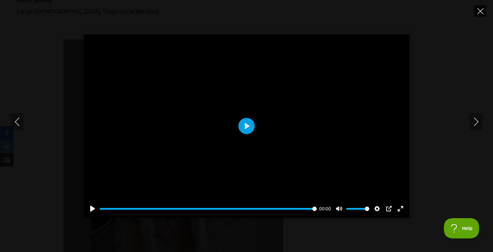
click at [477, 14] on button "Close" at bounding box center [480, 11] width 12 height 12
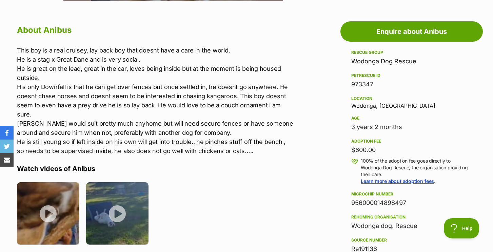
scroll to position [362, 0]
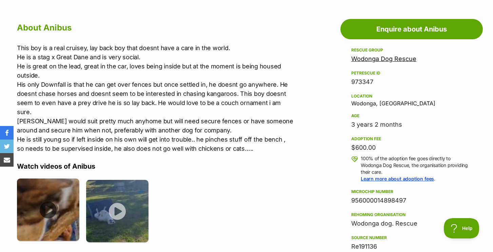
click at [59, 200] on img at bounding box center [48, 210] width 62 height 62
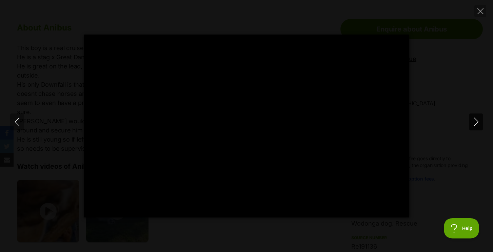
click at [471, 122] on button "Next" at bounding box center [476, 121] width 14 height 17
type input "4.27"
type input "100"
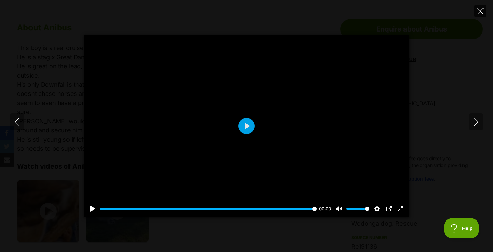
click at [480, 9] on icon "Close" at bounding box center [480, 11] width 6 height 6
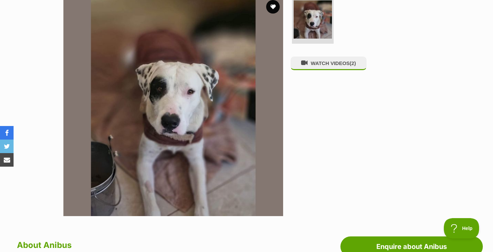
scroll to position [138, 0]
